Goal: Information Seeking & Learning: Understand process/instructions

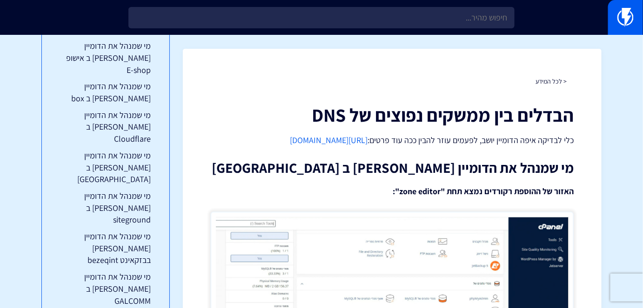
scroll to position [277, 0]
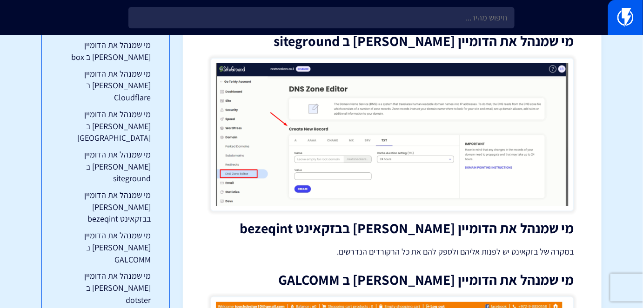
scroll to position [2623, 0]
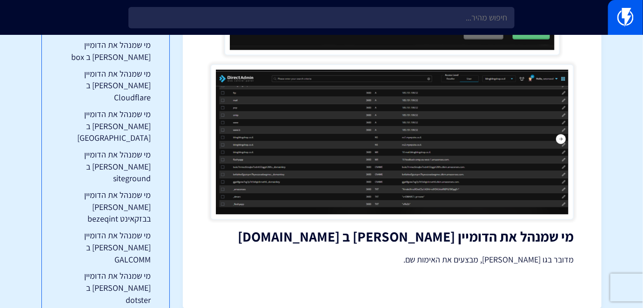
scroll to position [5058, 0]
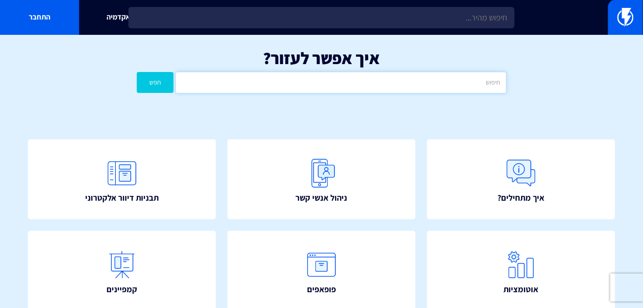
click at [464, 78] on input "text" at bounding box center [341, 82] width 330 height 21
type input "שלבים"
click at [137, 72] on button "חפש" at bounding box center [155, 82] width 37 height 21
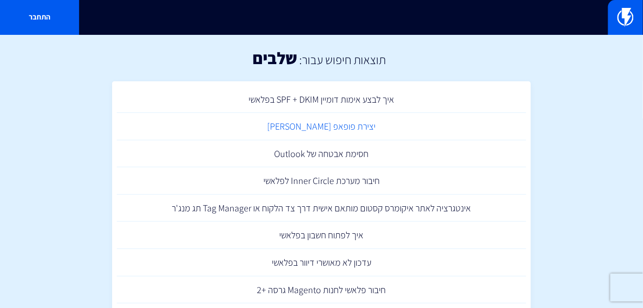
click at [326, 130] on link "יצירת פופאפ [PERSON_NAME]" at bounding box center [321, 126] width 409 height 27
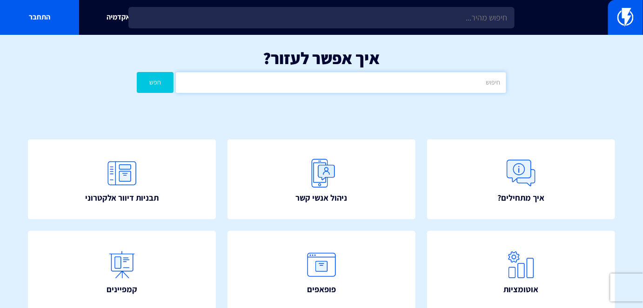
click at [458, 88] on input "text" at bounding box center [341, 82] width 330 height 21
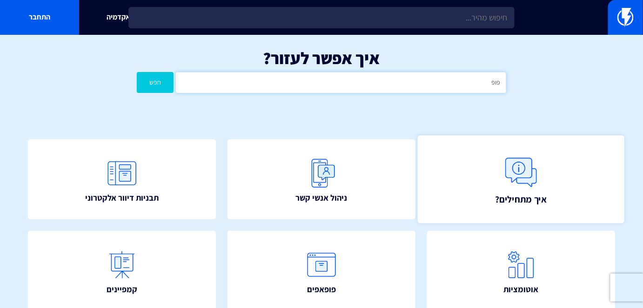
type input "פופ"
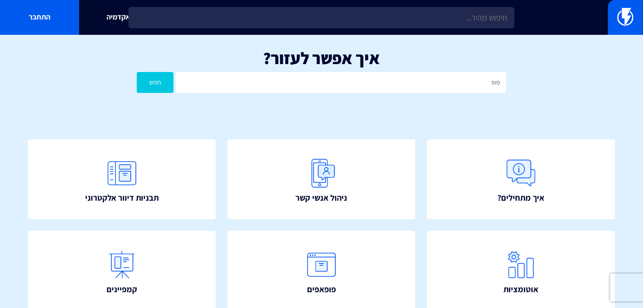
drag, startPoint x: 560, startPoint y: 141, endPoint x: 511, endPoint y: 119, distance: 54.3
click at [560, 141] on link "איך מתחילים?" at bounding box center [521, 180] width 188 height 80
click at [440, 92] on input "text" at bounding box center [341, 82] width 330 height 21
type input "פ"
type input "שלבים"
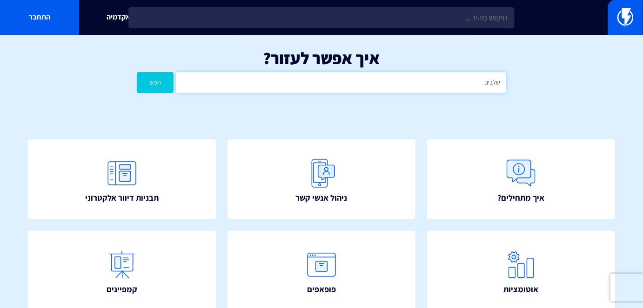
click at [137, 72] on button "חפש" at bounding box center [155, 82] width 37 height 21
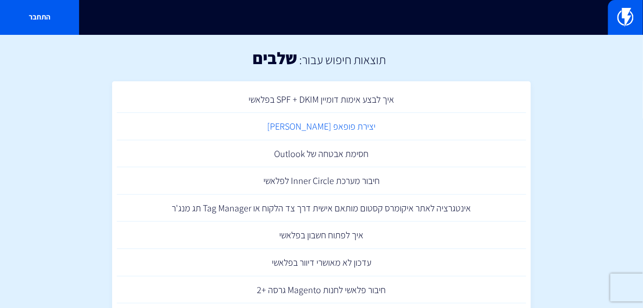
click at [343, 127] on link "יצירת פופאפ [PERSON_NAME]" at bounding box center [321, 126] width 409 height 27
